Goal: Task Accomplishment & Management: Use online tool/utility

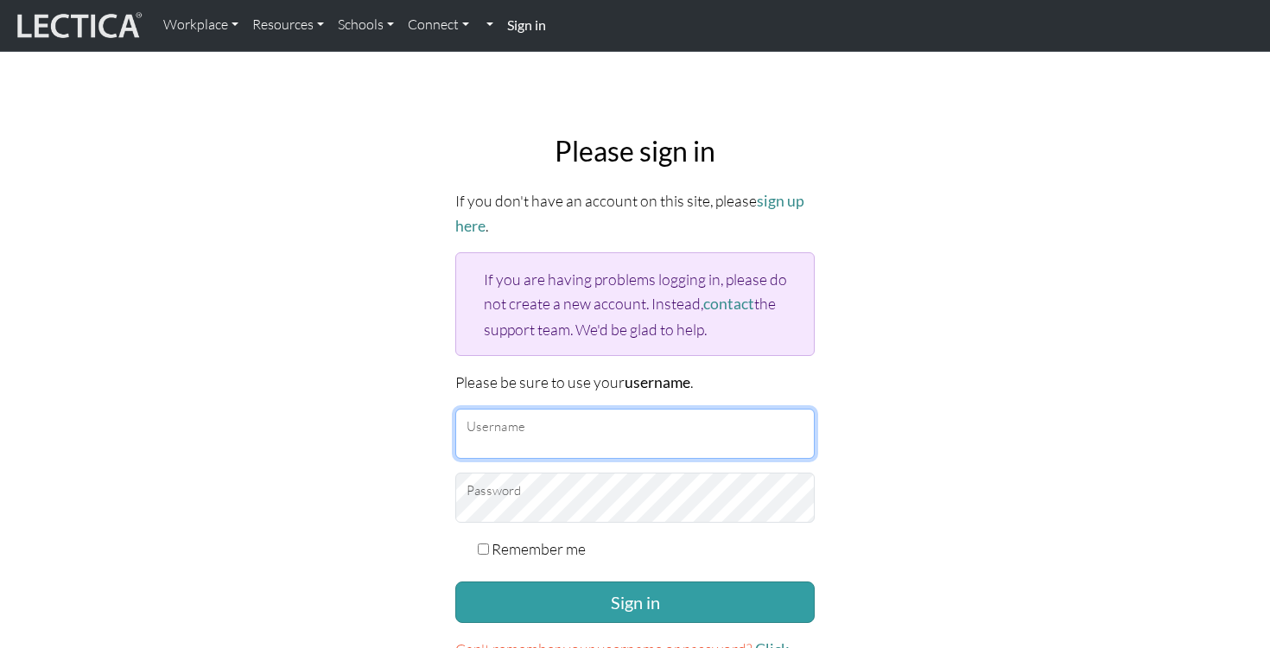
type input "lesliehdonovan"
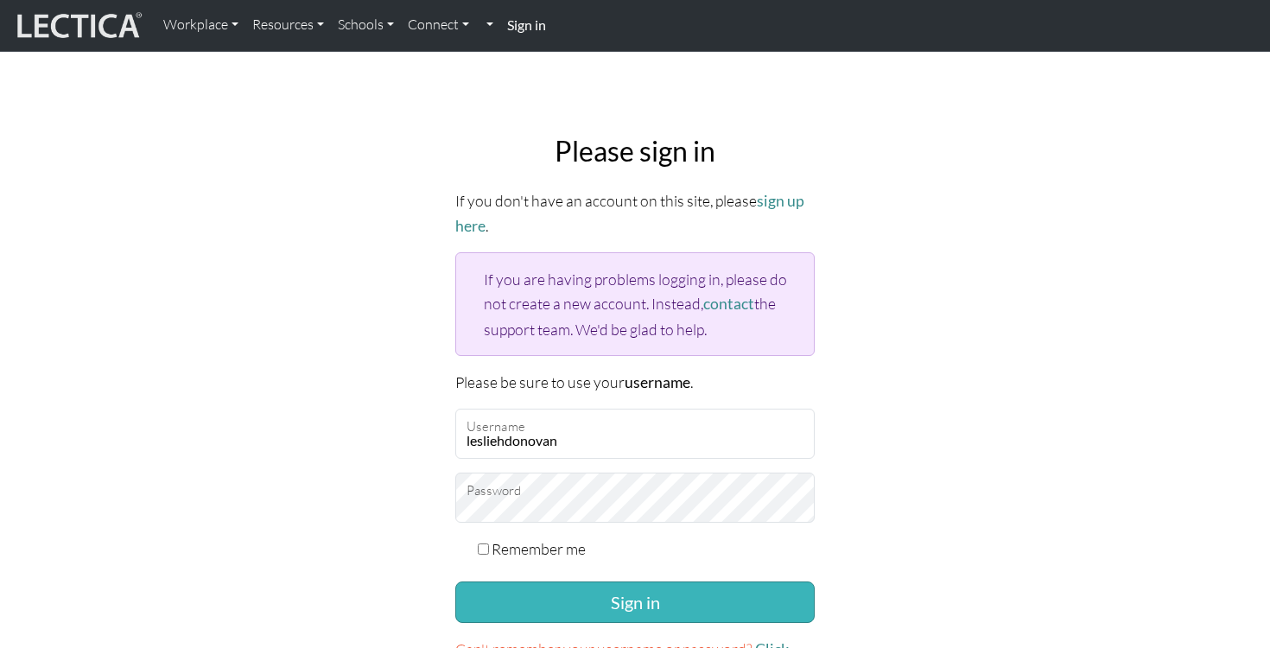
click at [608, 592] on button "Sign in" at bounding box center [635, 602] width 360 height 41
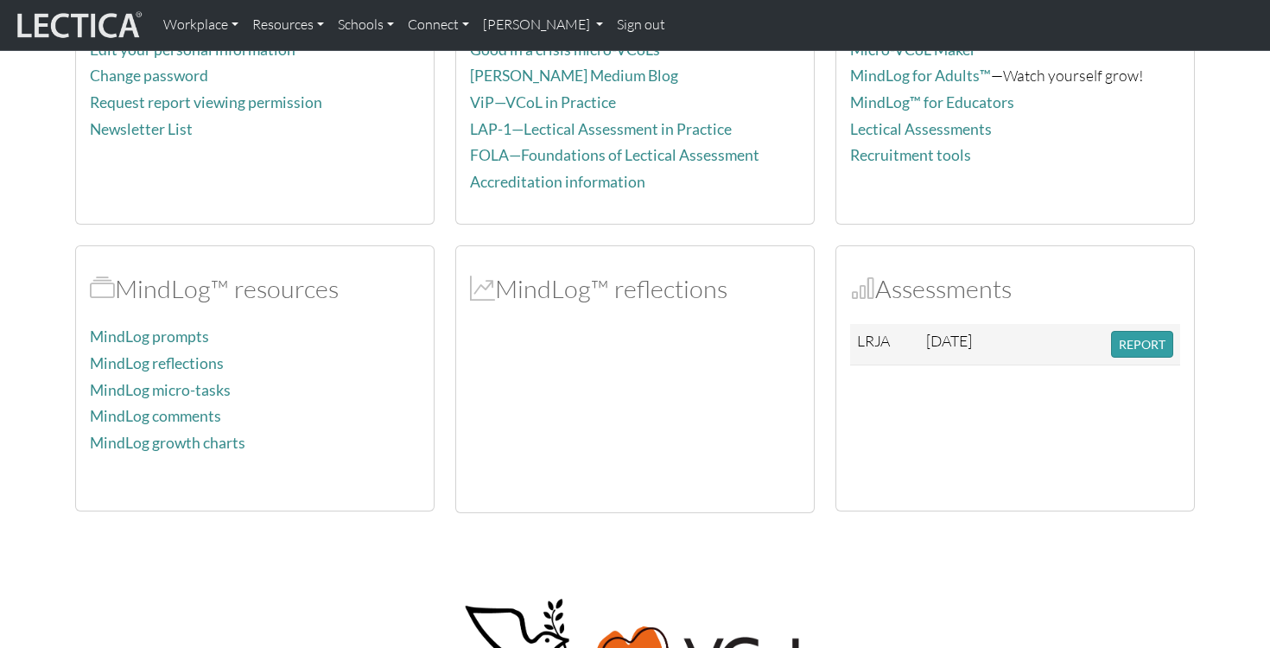
scroll to position [220, 0]
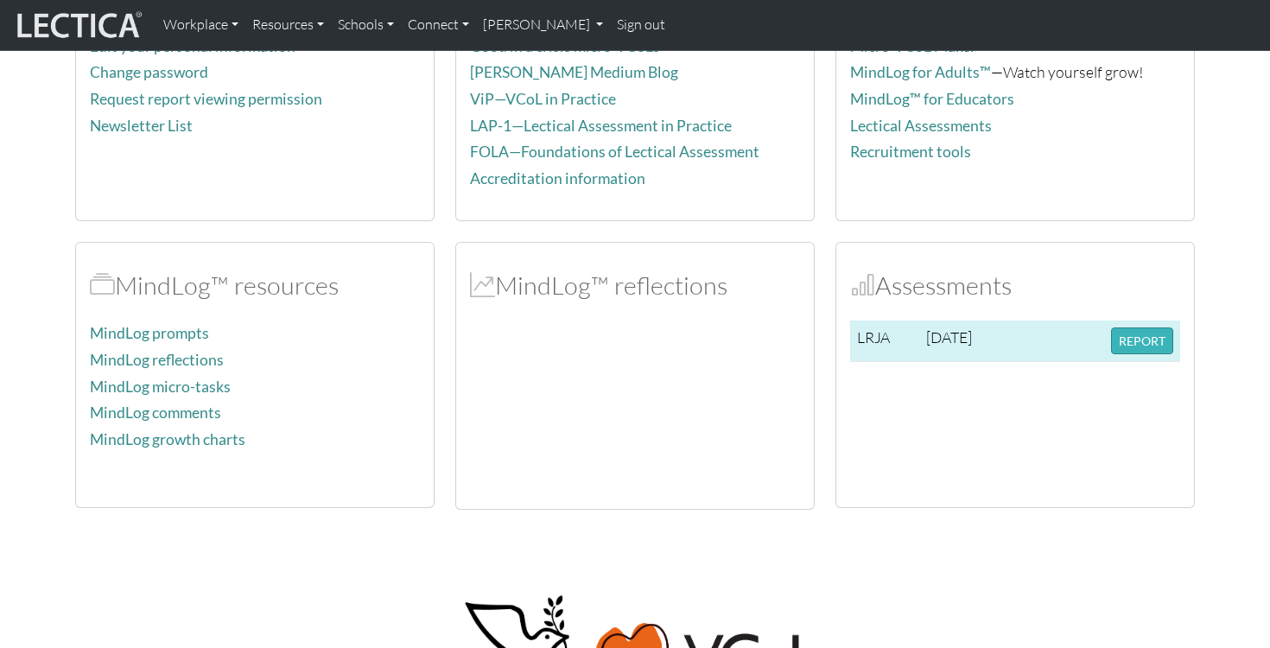
click at [1168, 328] on button "REPORT" at bounding box center [1142, 341] width 62 height 27
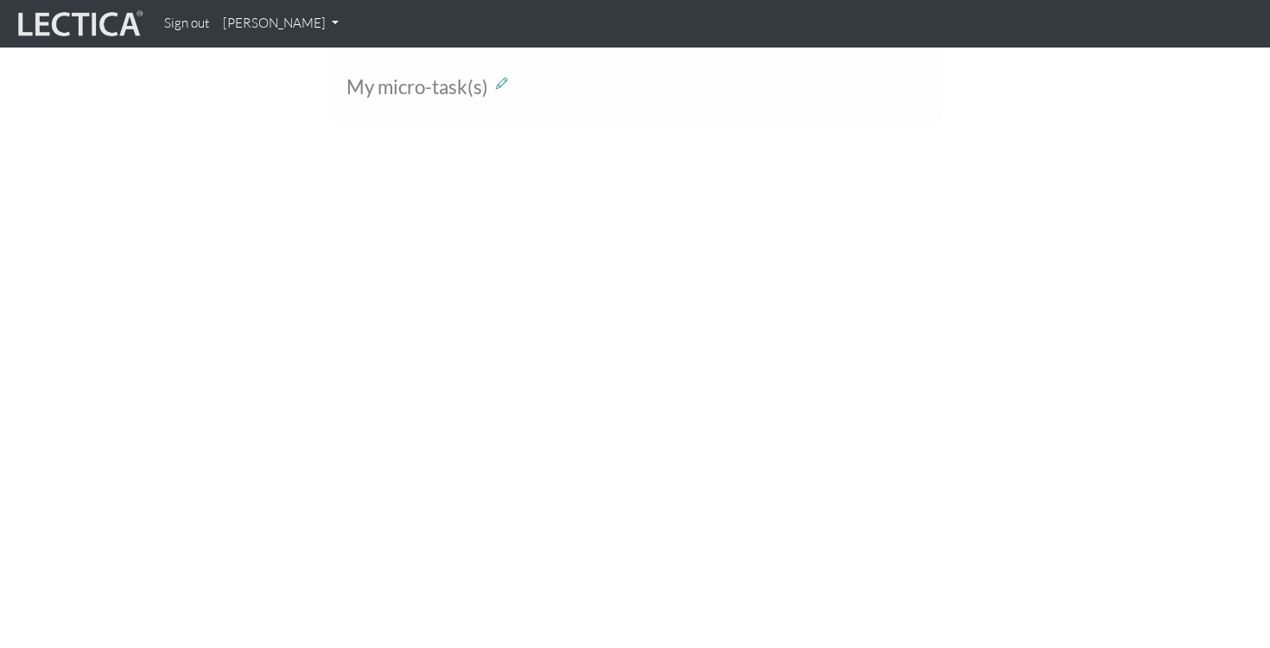
scroll to position [607, 0]
click at [267, 27] on link "[PERSON_NAME]" at bounding box center [281, 24] width 130 height 34
click at [272, 60] on link "My Profile" at bounding box center [303, 64] width 138 height 22
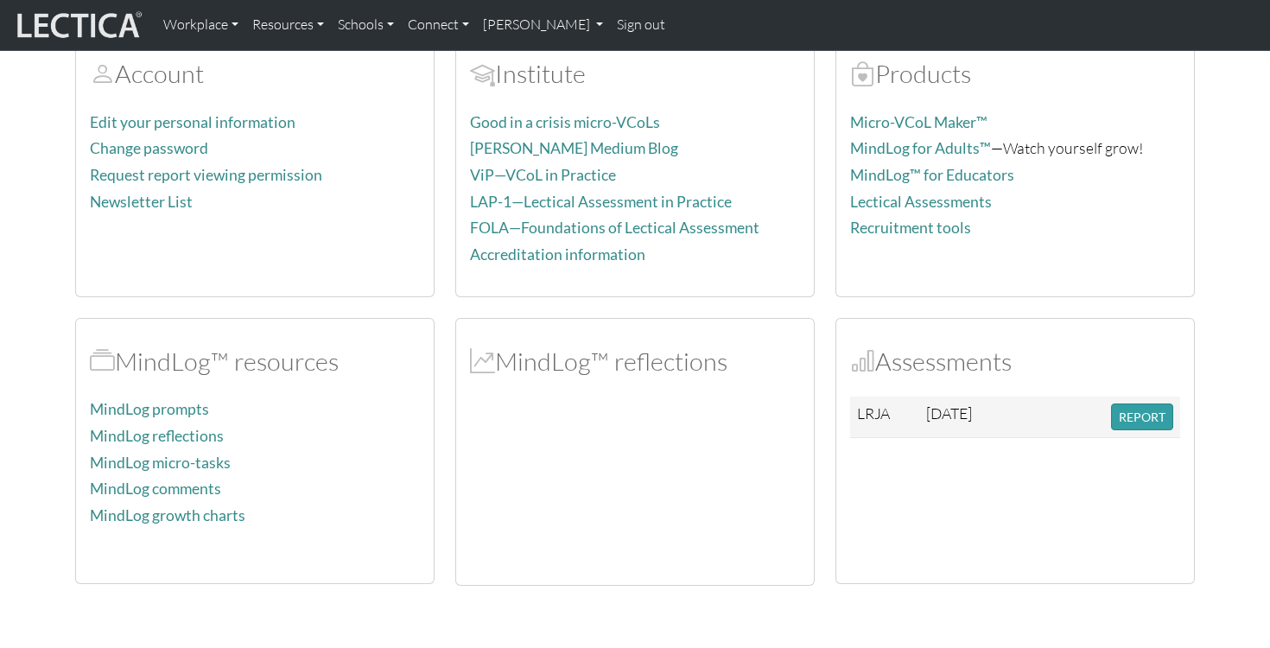
scroll to position [141, 0]
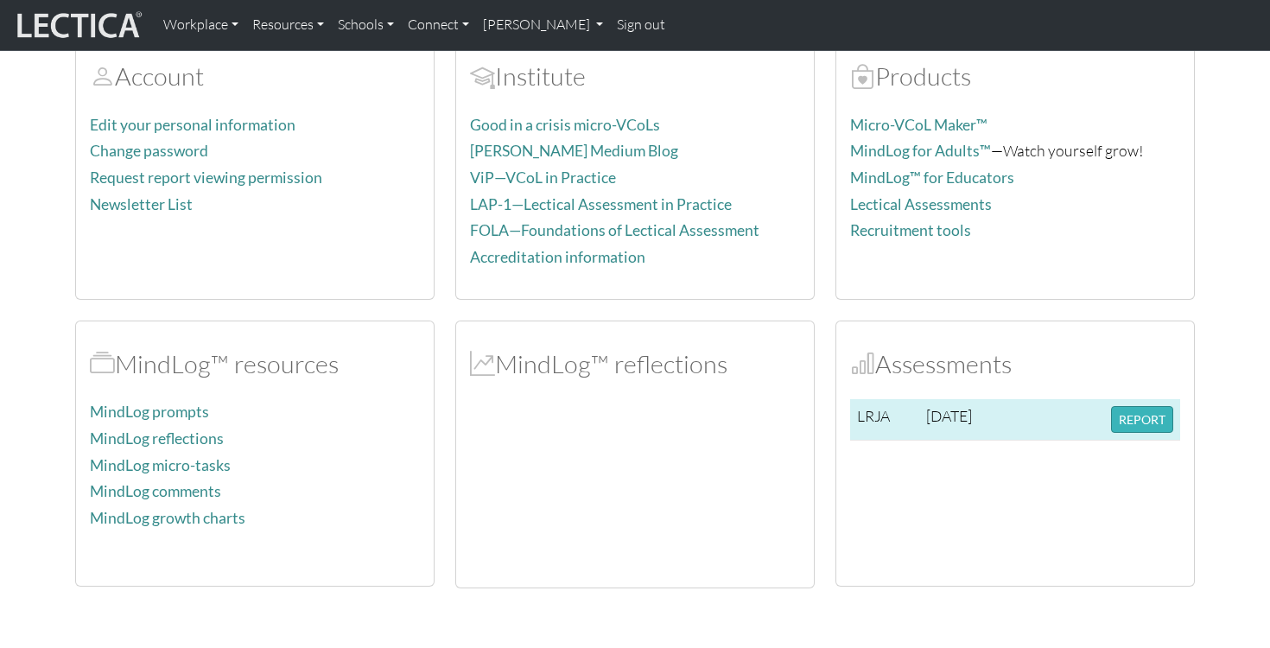
click at [1138, 415] on button "REPORT" at bounding box center [1142, 419] width 62 height 27
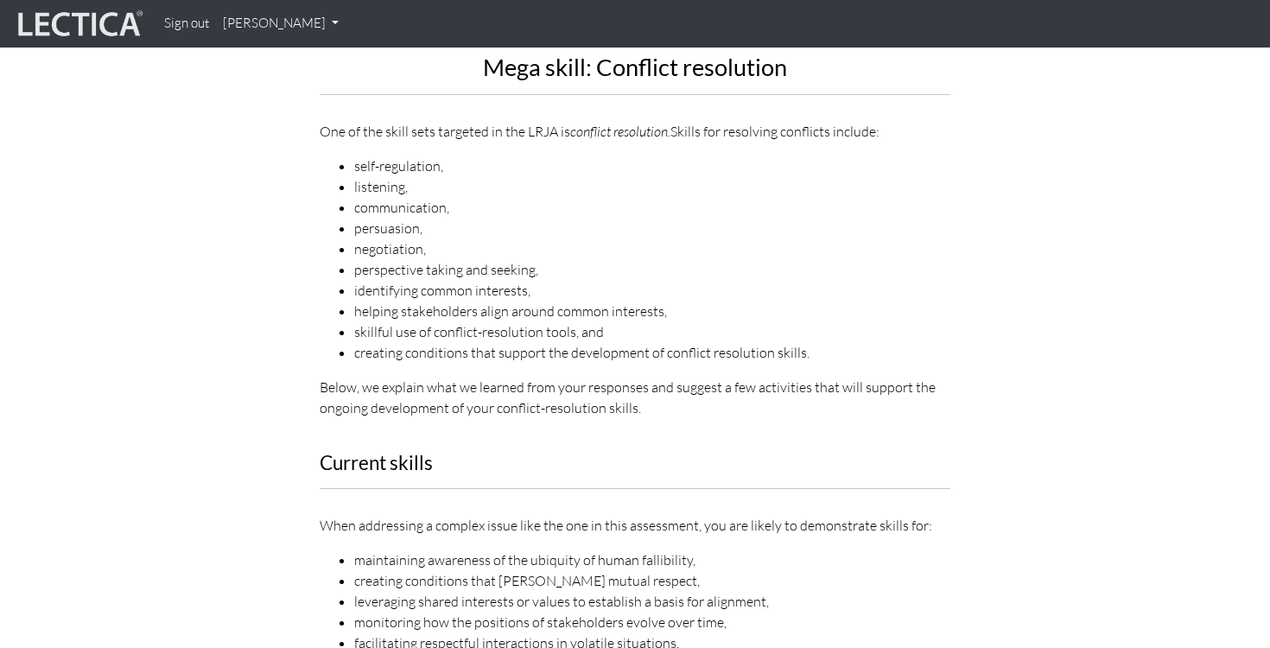
scroll to position [1096, 0]
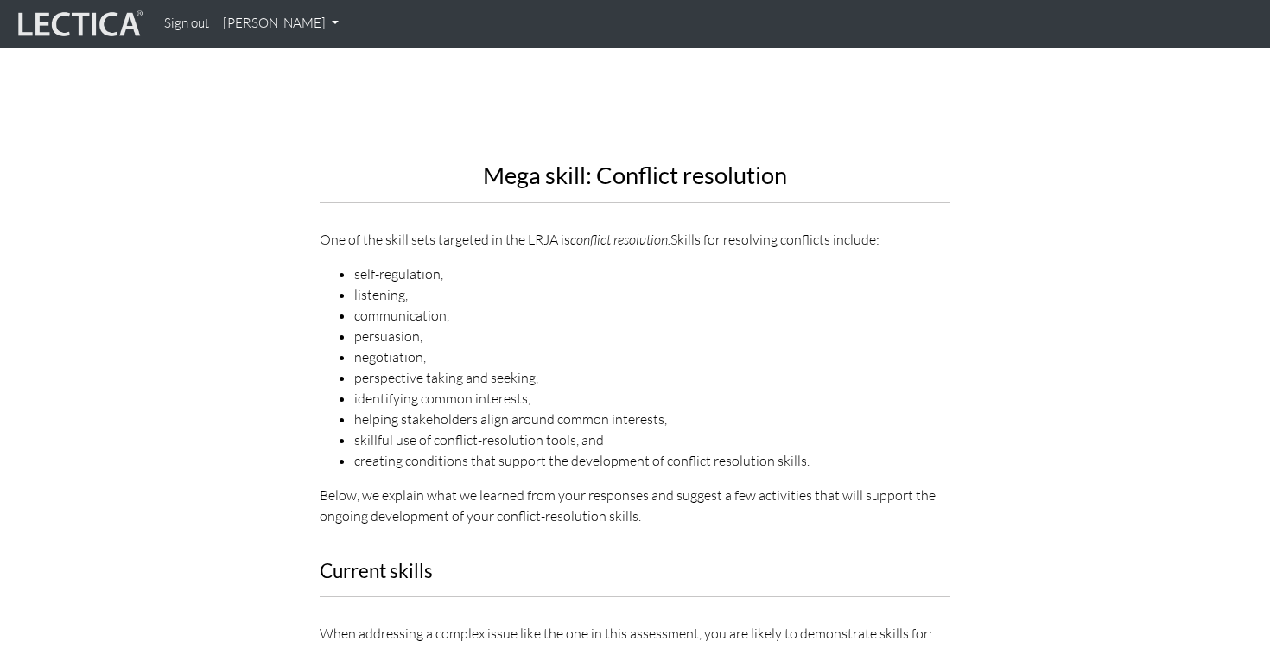
click at [742, 0] on nav "Sign out [PERSON_NAME] My Profile" at bounding box center [635, 24] width 1270 height 48
